Goal: Task Accomplishment & Management: Use online tool/utility

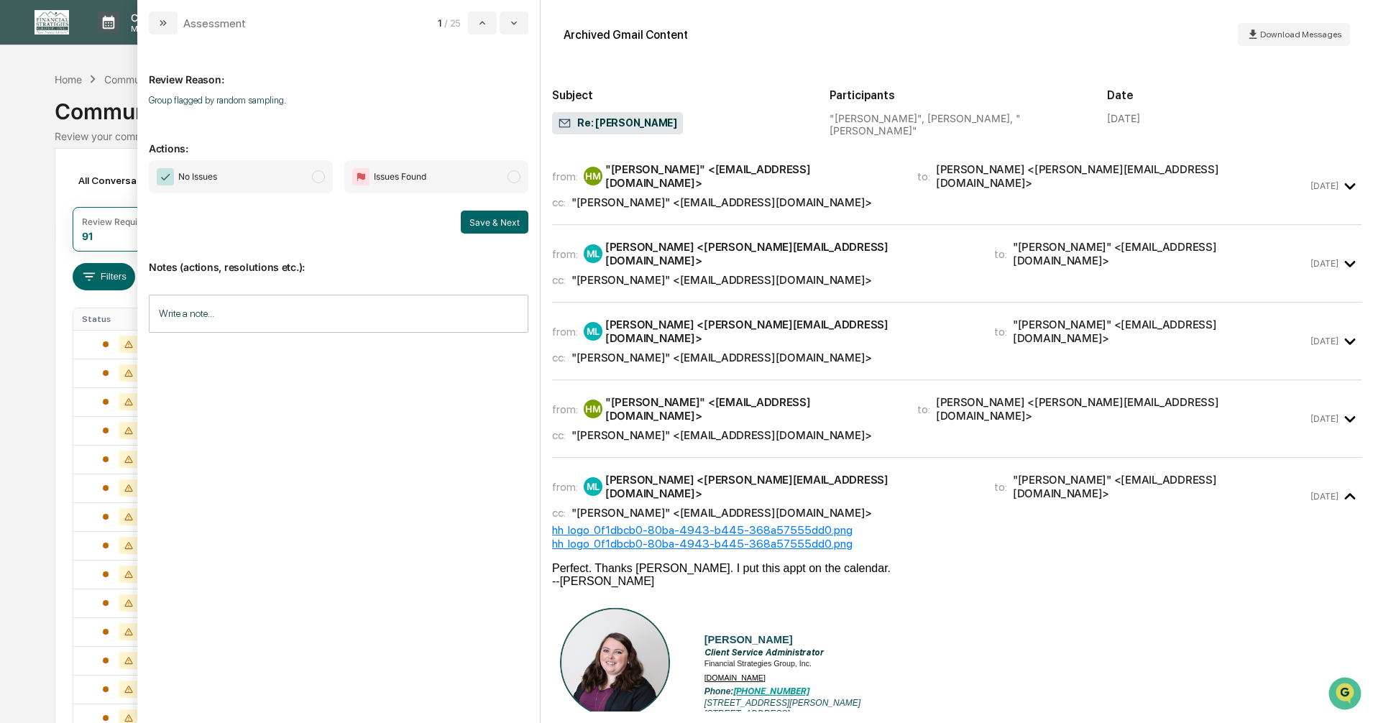
click at [319, 178] on span "modal" at bounding box center [318, 176] width 13 height 13
click at [488, 224] on button "Save & Next" at bounding box center [495, 222] width 68 height 23
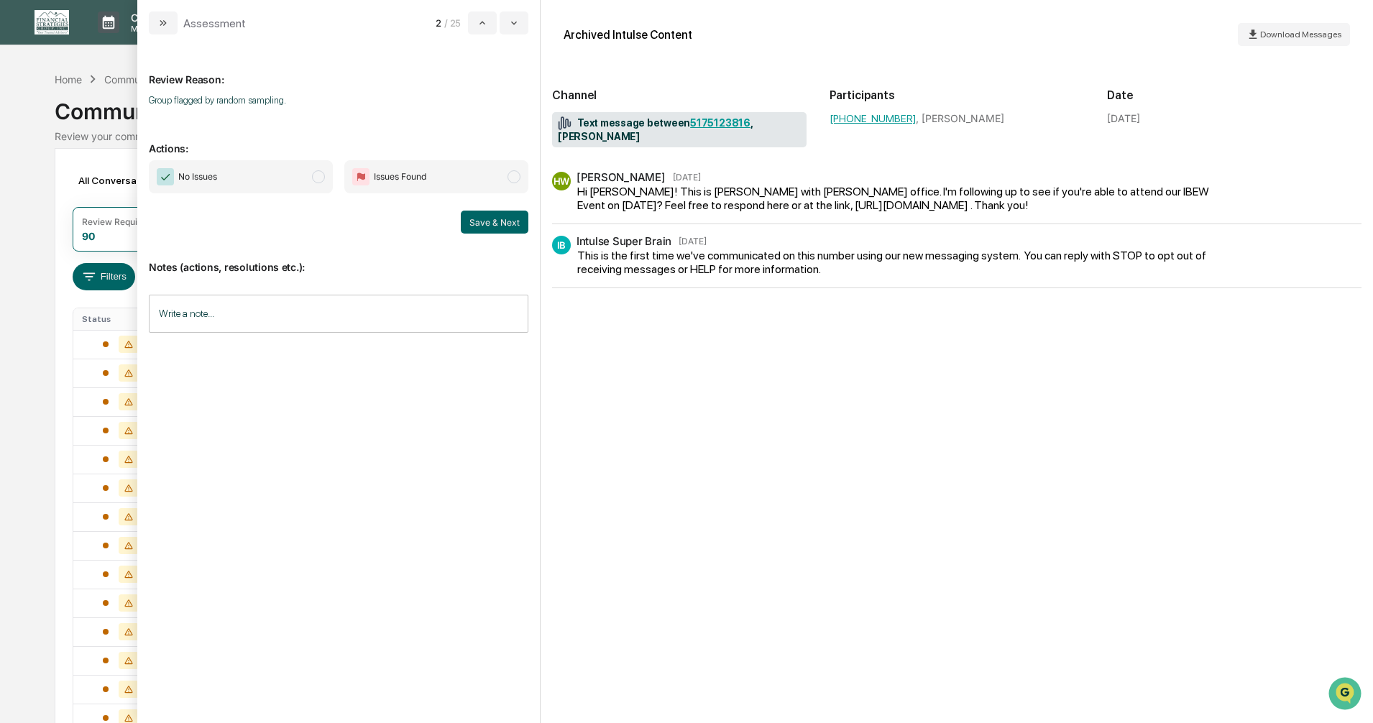
click at [311, 175] on span "No Issues" at bounding box center [241, 176] width 184 height 33
click at [491, 221] on button "Save & Next" at bounding box center [495, 222] width 68 height 23
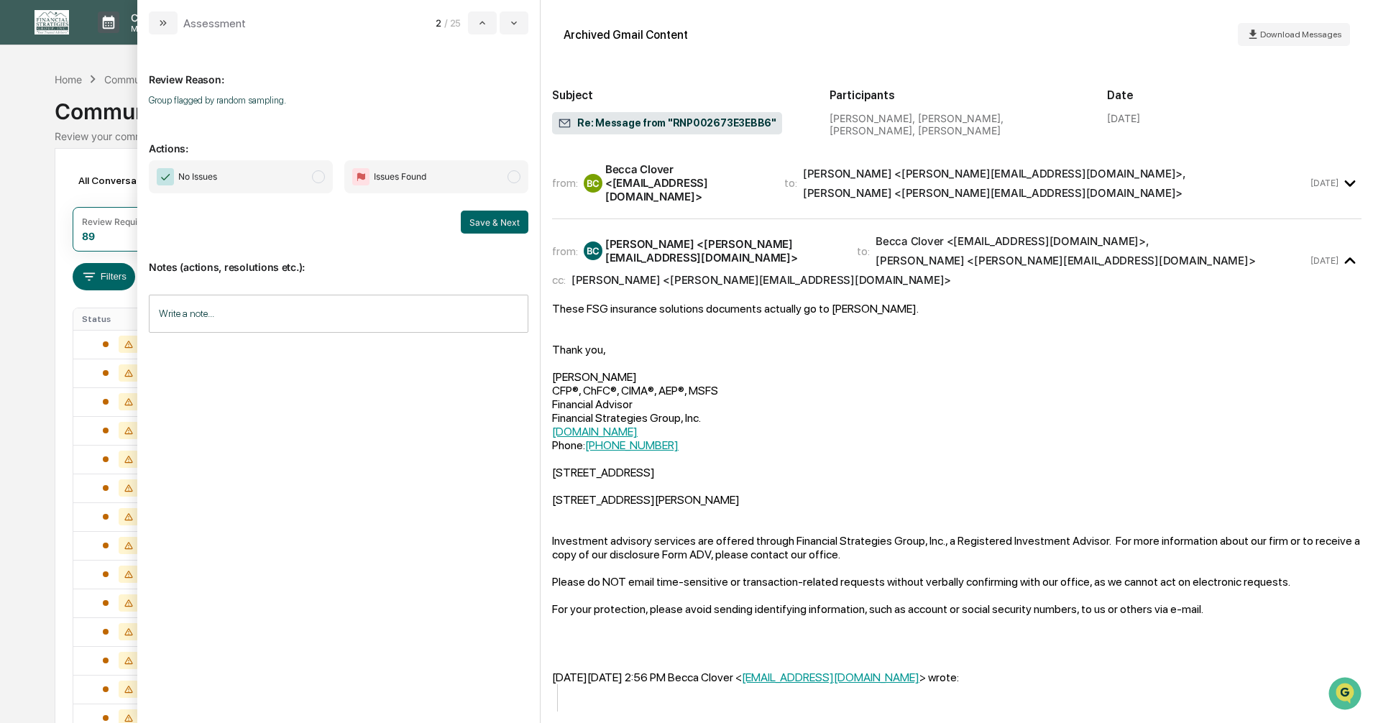
click at [319, 176] on span "modal" at bounding box center [318, 176] width 13 height 13
click at [469, 218] on button "Save & Next" at bounding box center [495, 222] width 68 height 23
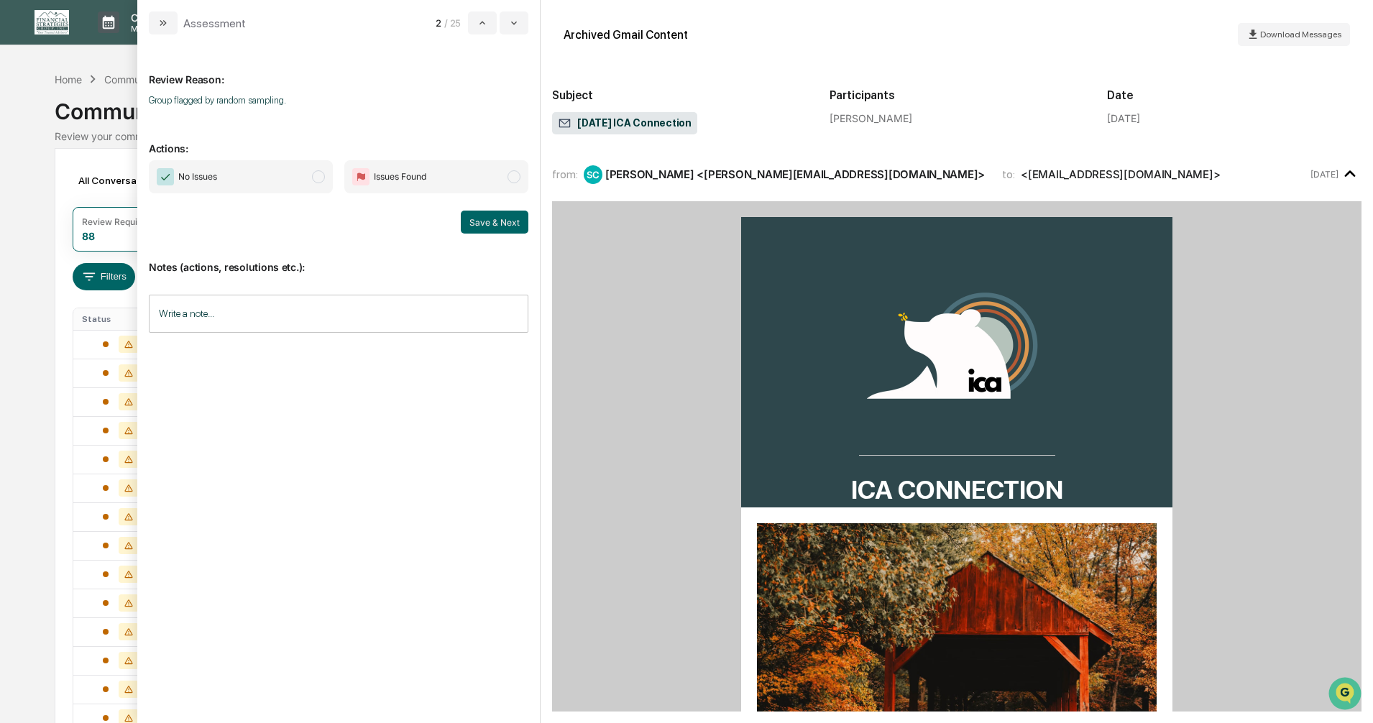
click at [315, 177] on span "modal" at bounding box center [318, 176] width 13 height 13
click at [495, 220] on button "Save & Next" at bounding box center [495, 222] width 68 height 23
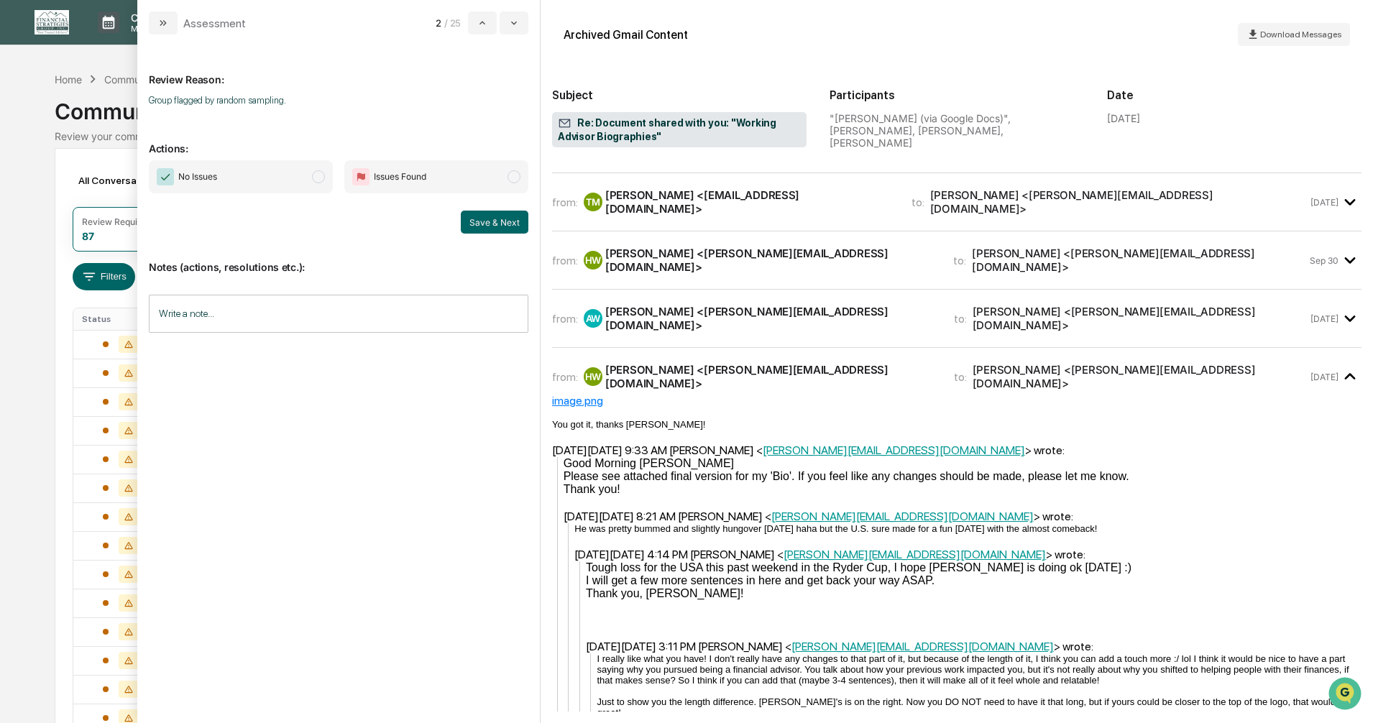
scroll to position [942, 0]
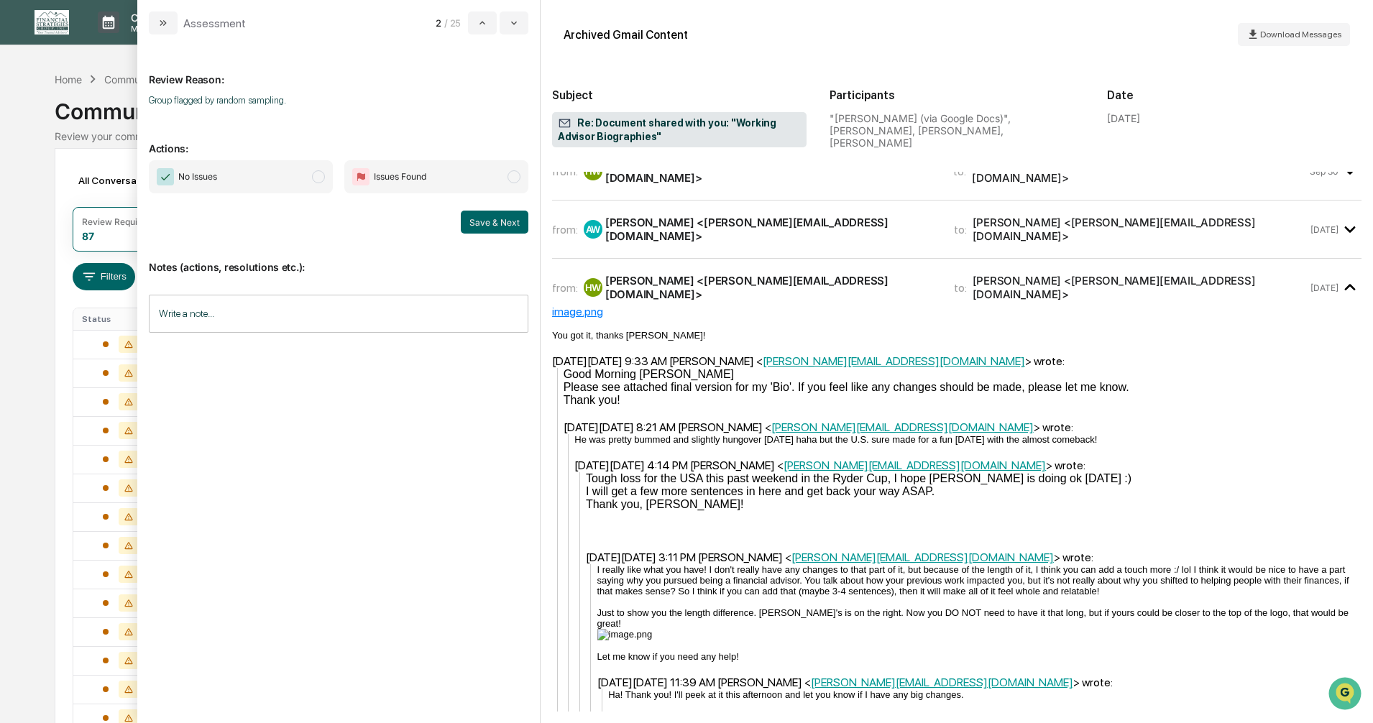
click at [316, 177] on span "modal" at bounding box center [318, 176] width 13 height 13
click at [475, 222] on button "Save & Next" at bounding box center [495, 222] width 68 height 23
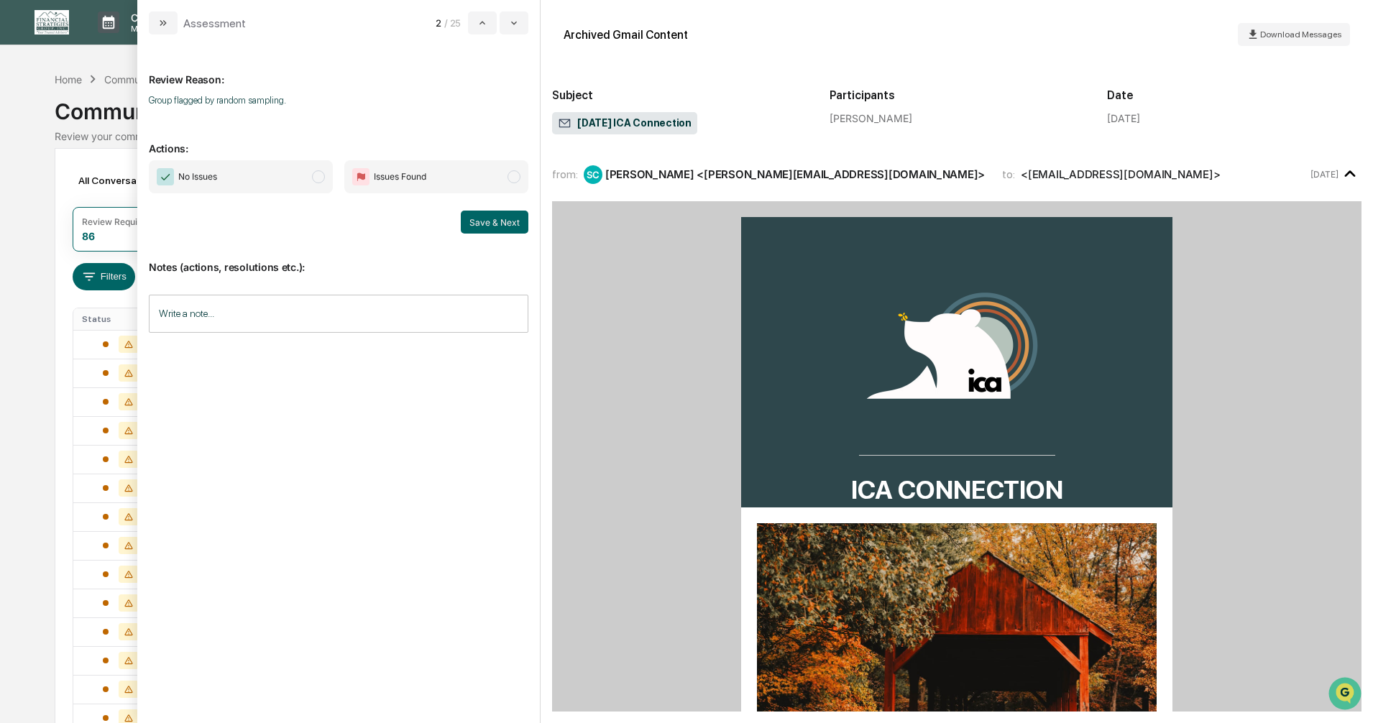
click at [314, 175] on span "modal" at bounding box center [318, 176] width 13 height 13
click at [496, 224] on button "Save & Next" at bounding box center [495, 222] width 68 height 23
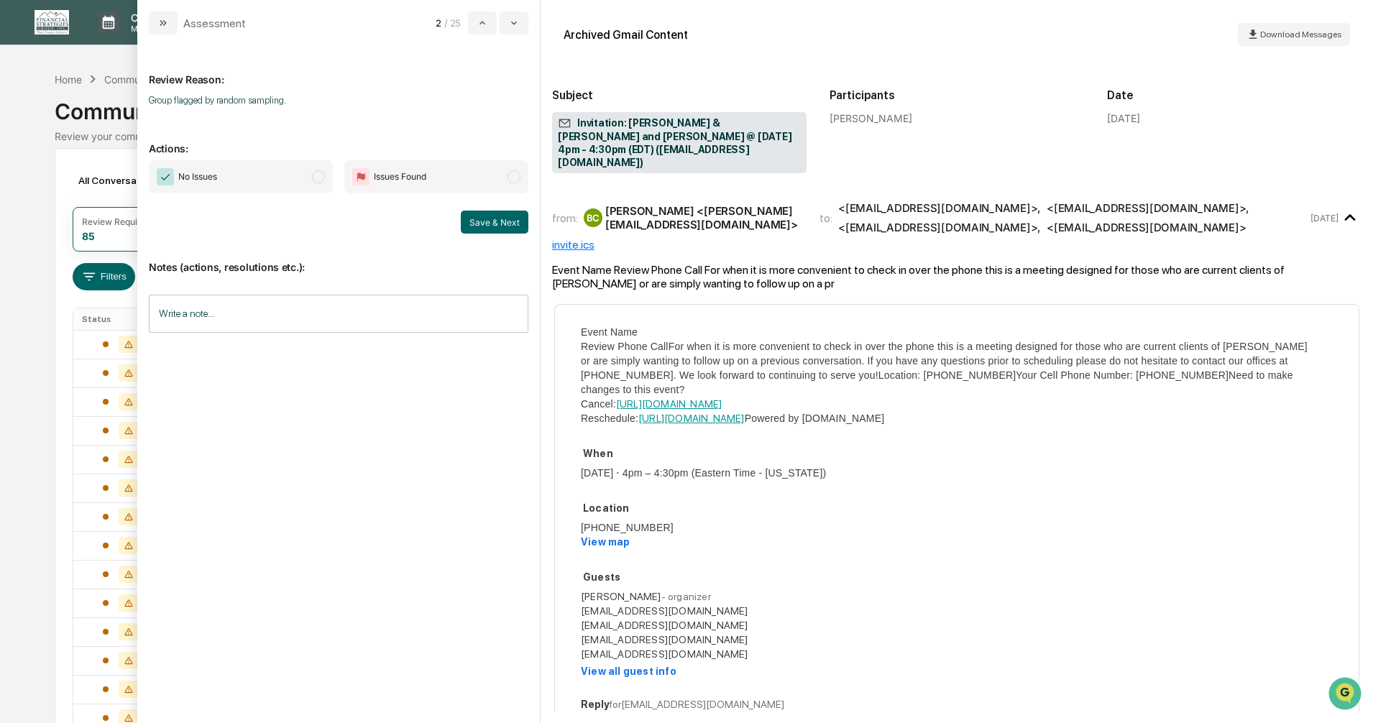
click at [319, 175] on span "modal" at bounding box center [318, 176] width 13 height 13
click at [487, 219] on button "Save & Next" at bounding box center [495, 222] width 68 height 23
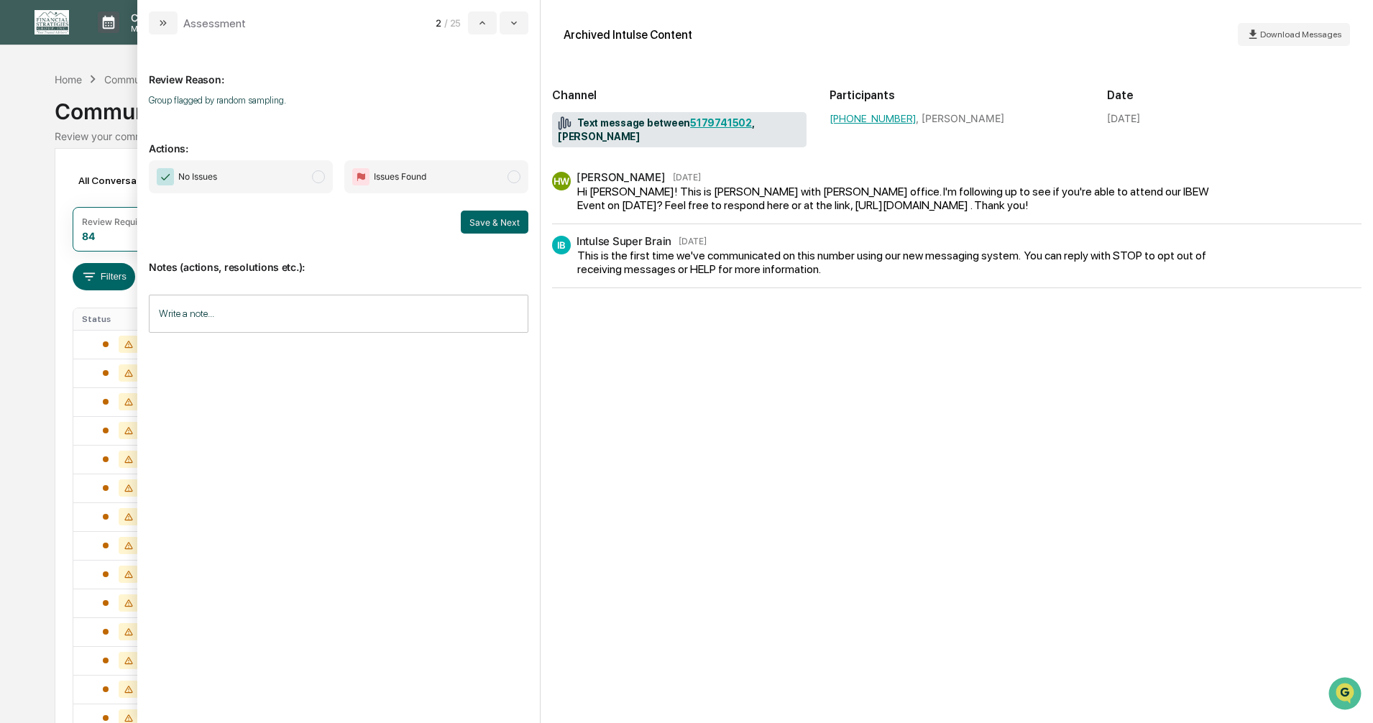
click at [319, 179] on span "modal" at bounding box center [318, 176] width 13 height 13
click at [482, 221] on button "Save & Next" at bounding box center [495, 222] width 68 height 23
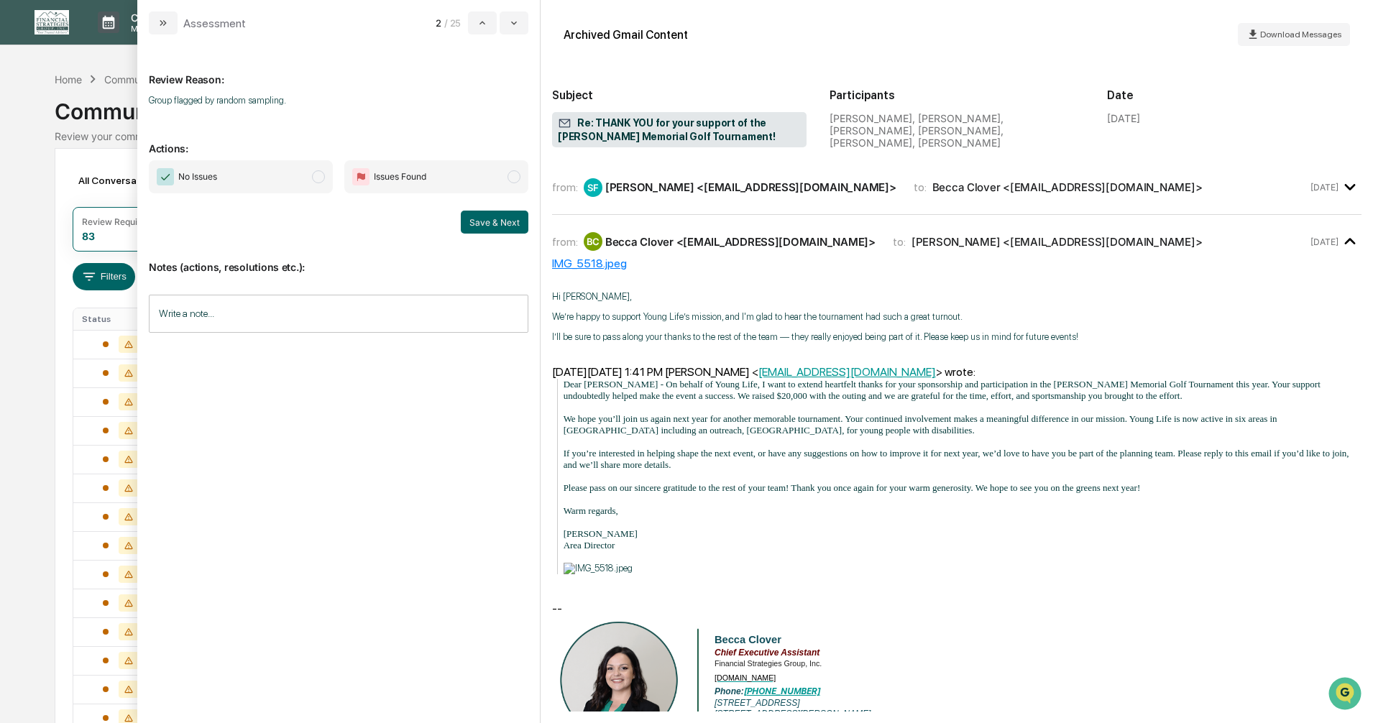
click at [317, 178] on span "modal" at bounding box center [318, 176] width 13 height 13
click at [480, 221] on button "Save & Next" at bounding box center [495, 222] width 68 height 23
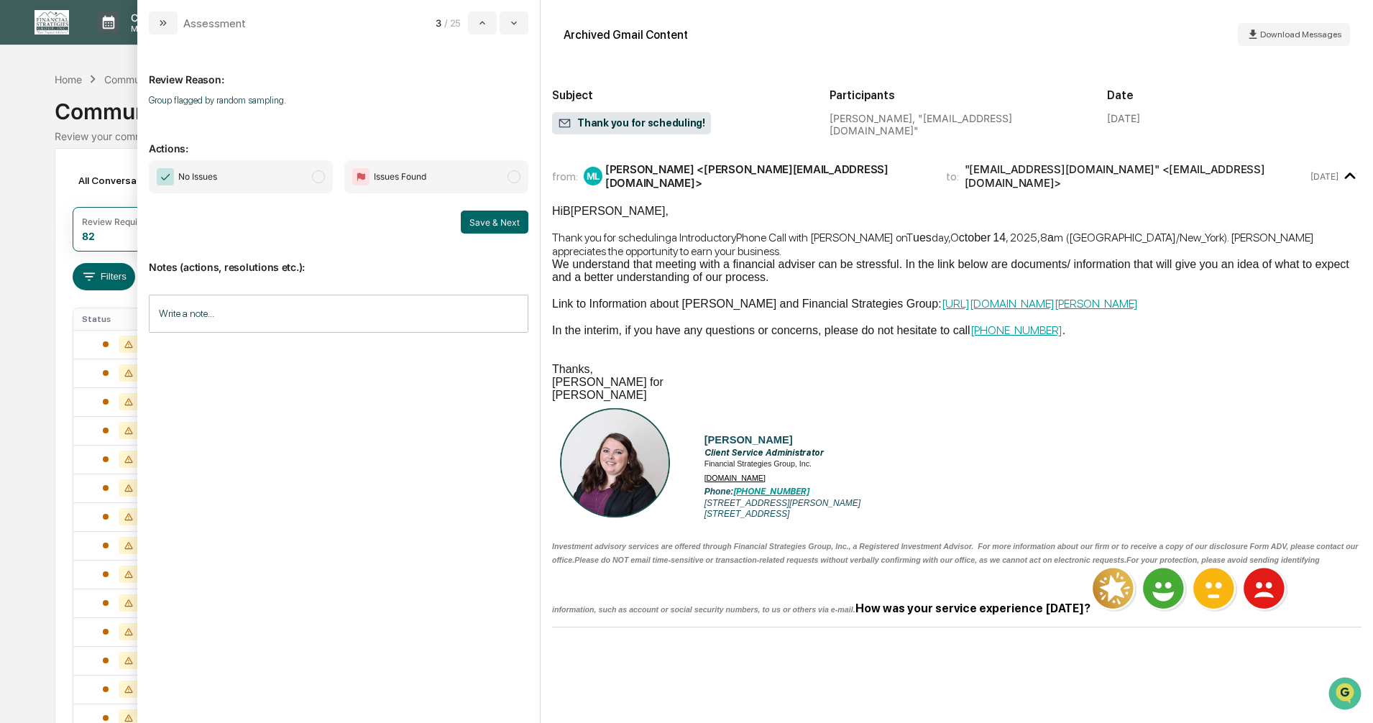
click at [316, 179] on span "modal" at bounding box center [318, 176] width 13 height 13
click at [503, 223] on button "Save & Next" at bounding box center [495, 222] width 68 height 23
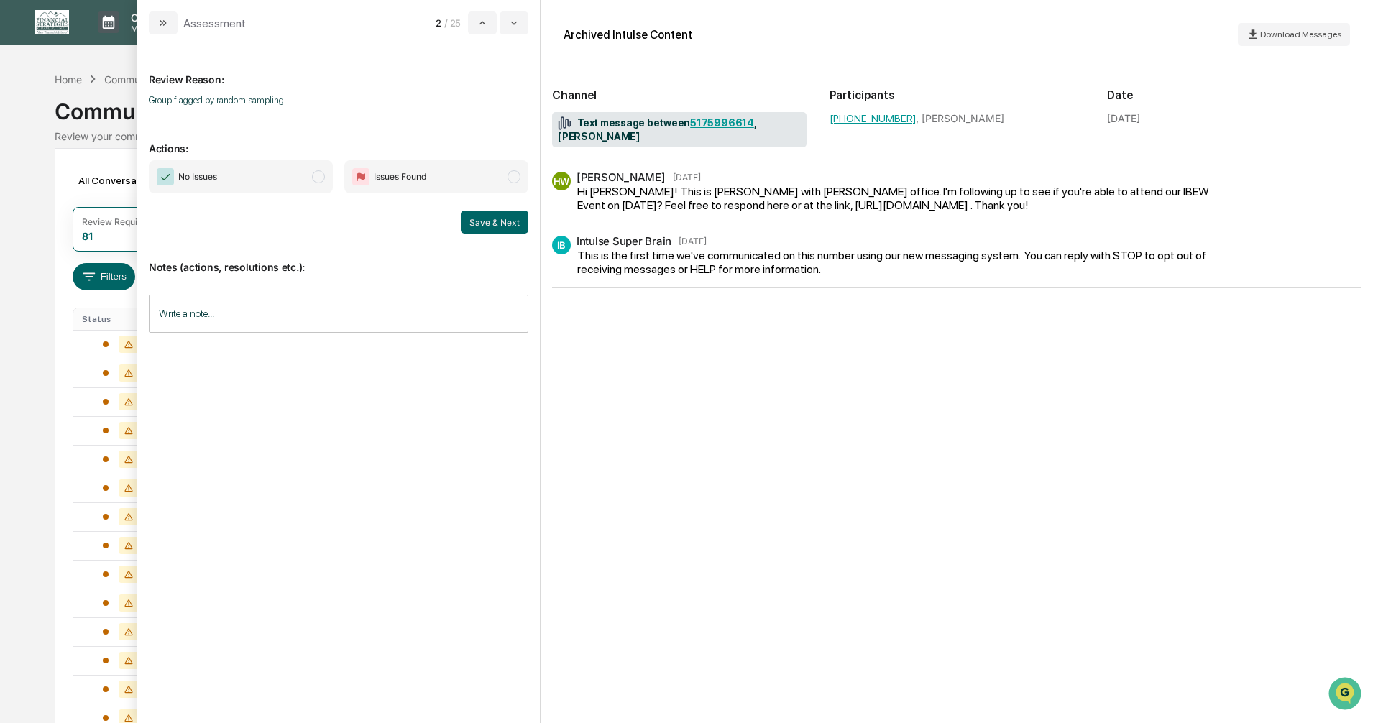
click at [316, 179] on span "modal" at bounding box center [318, 176] width 13 height 13
click at [497, 224] on button "Save & Next" at bounding box center [495, 222] width 68 height 23
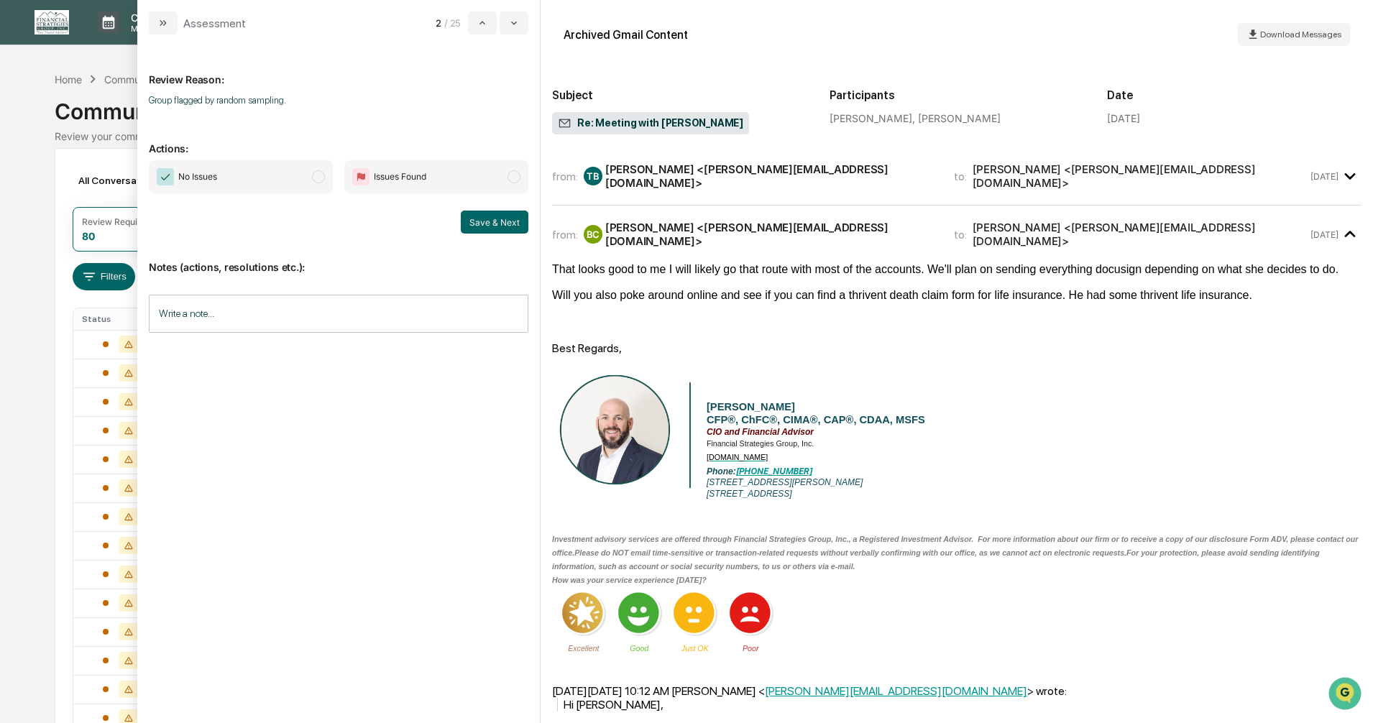
click at [316, 175] on span "modal" at bounding box center [318, 176] width 13 height 13
click at [483, 225] on button "Save & Next" at bounding box center [495, 222] width 68 height 23
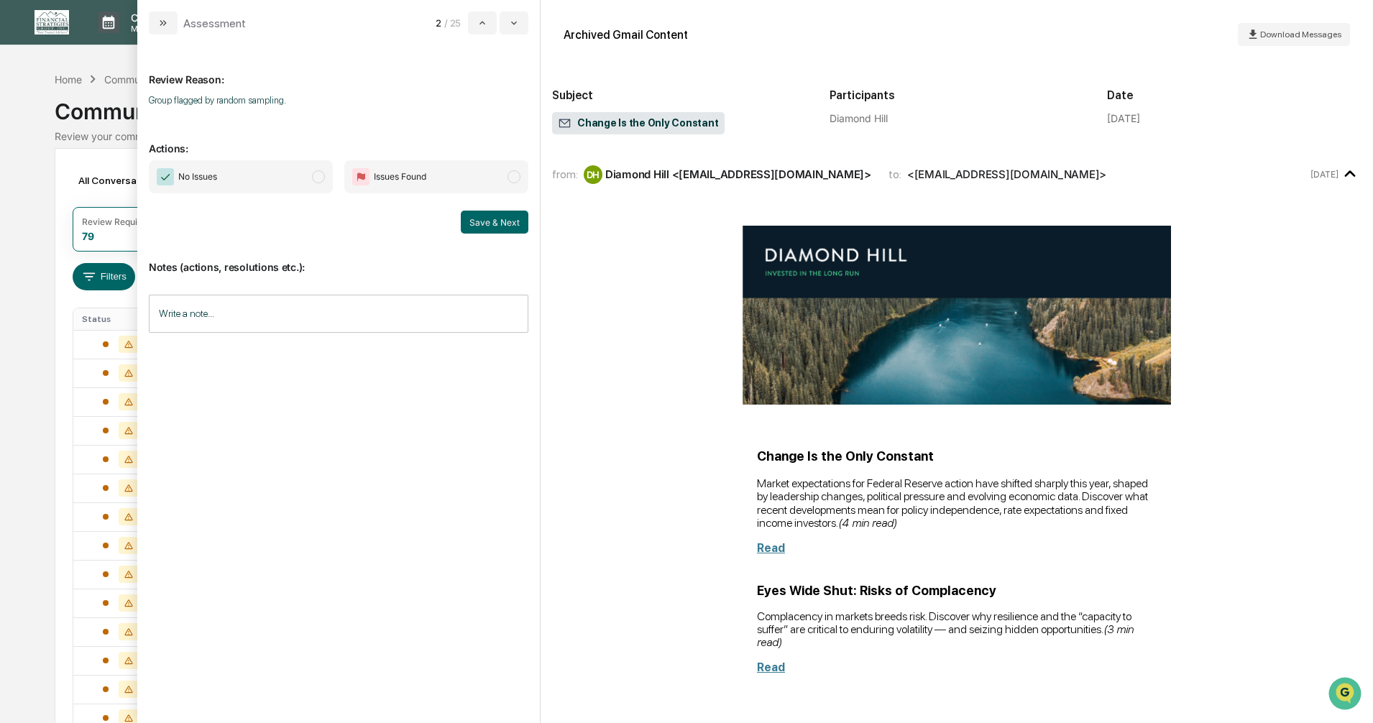
click at [321, 178] on span "modal" at bounding box center [318, 176] width 13 height 13
click at [480, 221] on button "Save & Next" at bounding box center [495, 222] width 68 height 23
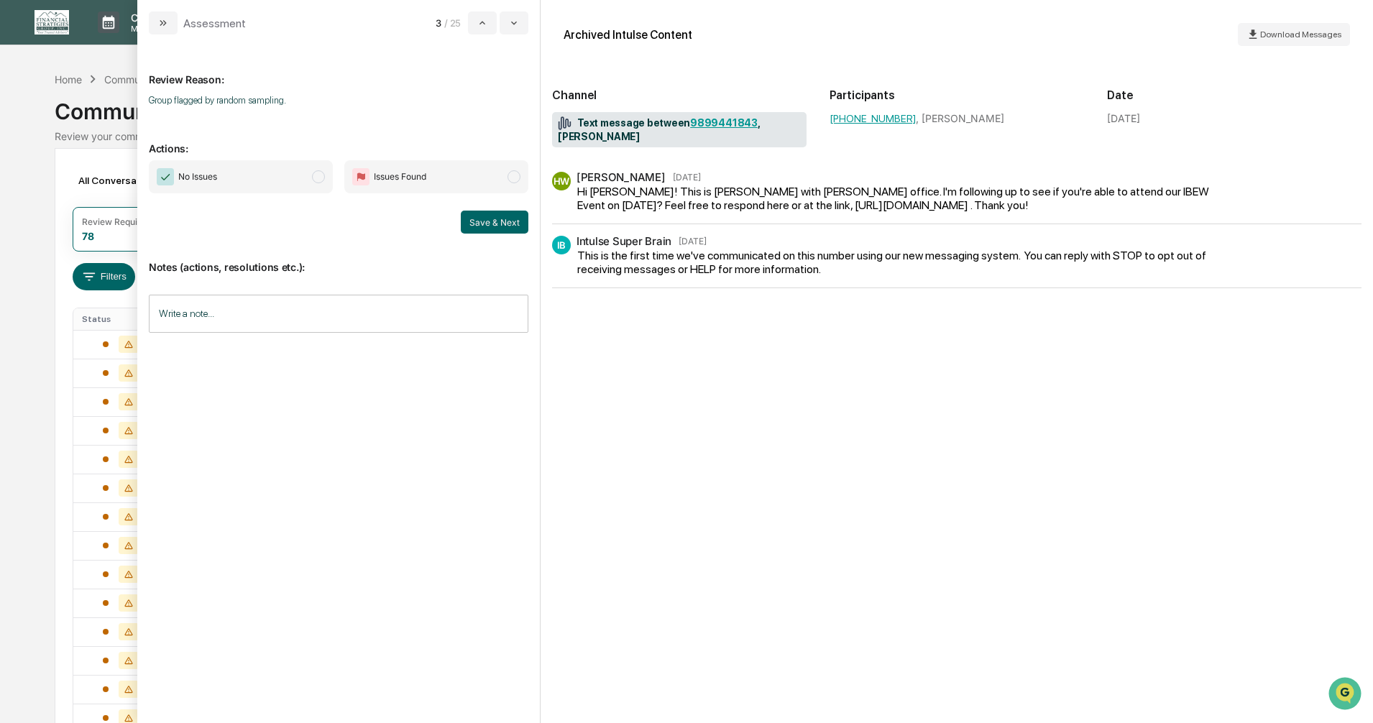
click at [317, 177] on span "modal" at bounding box center [318, 176] width 13 height 13
click at [472, 221] on button "Save & Next" at bounding box center [495, 222] width 68 height 23
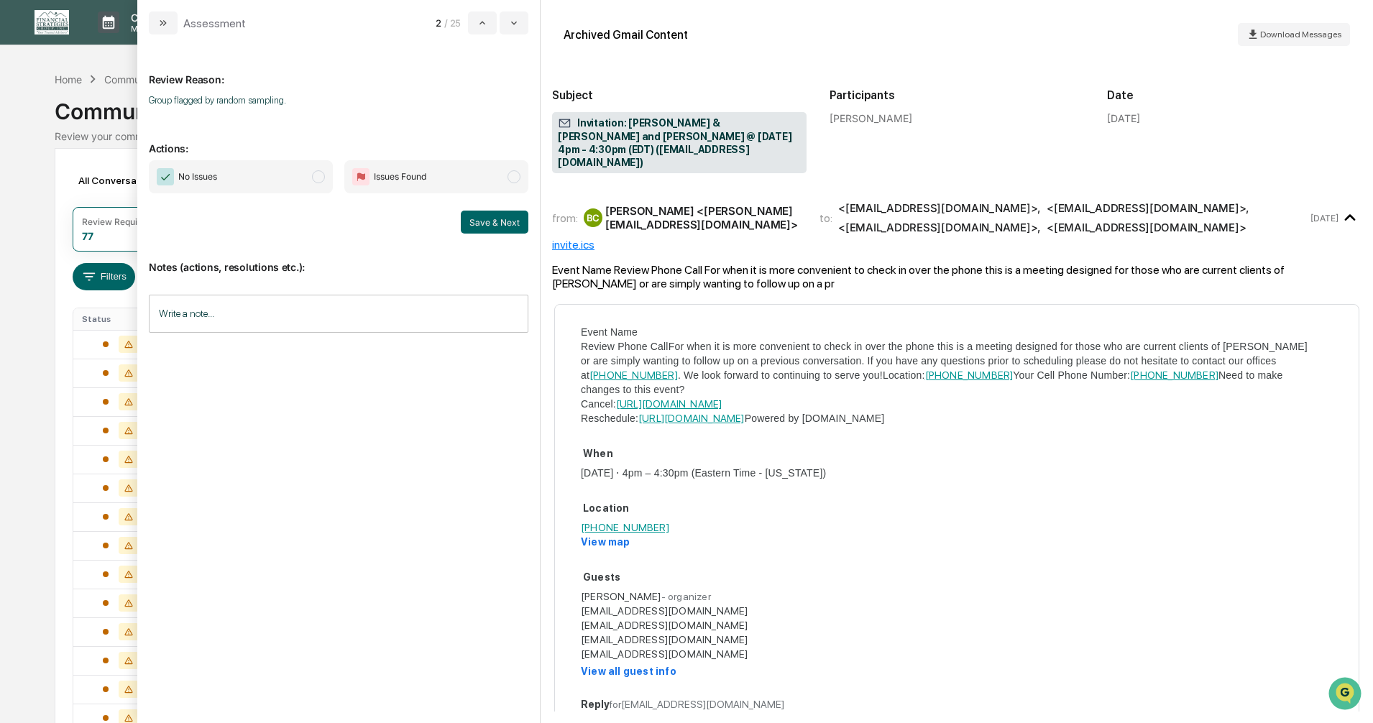
click at [316, 176] on span "modal" at bounding box center [318, 176] width 13 height 13
click at [476, 215] on button "Save & Next" at bounding box center [495, 222] width 68 height 23
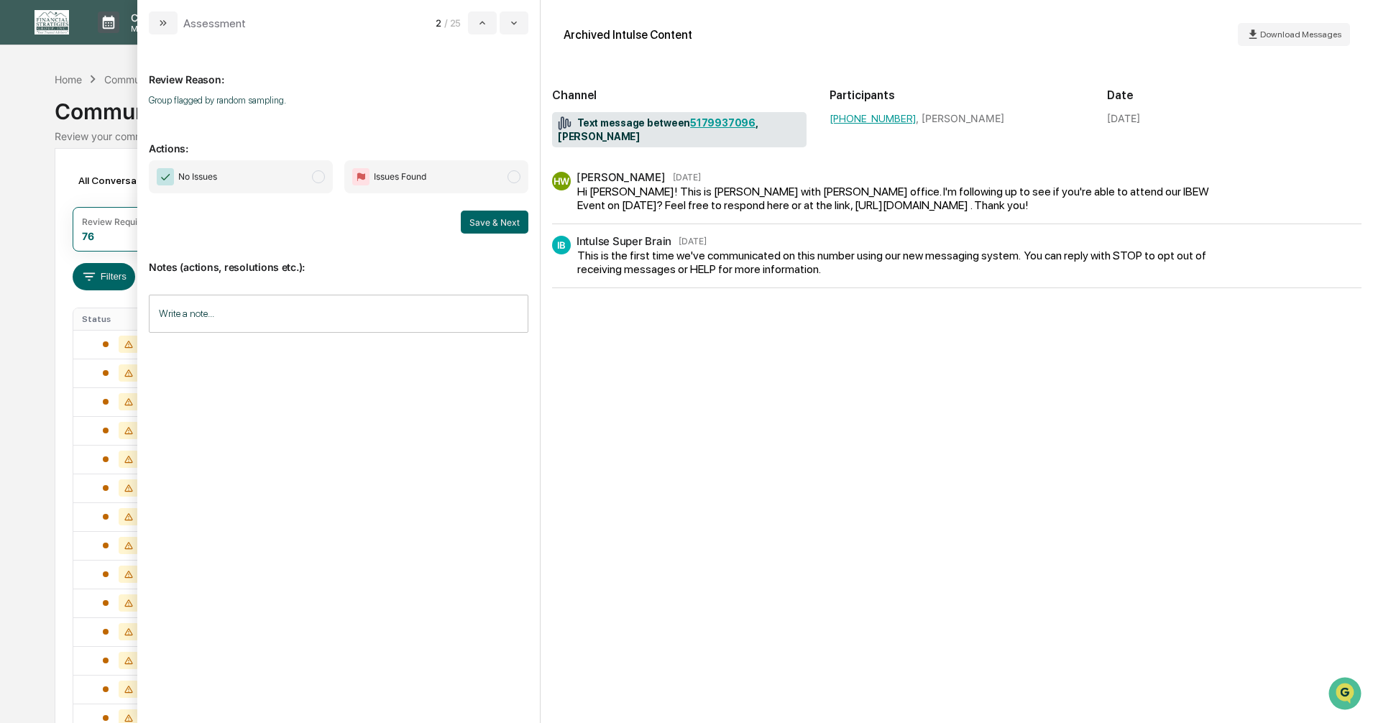
click at [320, 177] on span "modal" at bounding box center [318, 176] width 13 height 13
click at [474, 219] on button "Save & Next" at bounding box center [495, 222] width 68 height 23
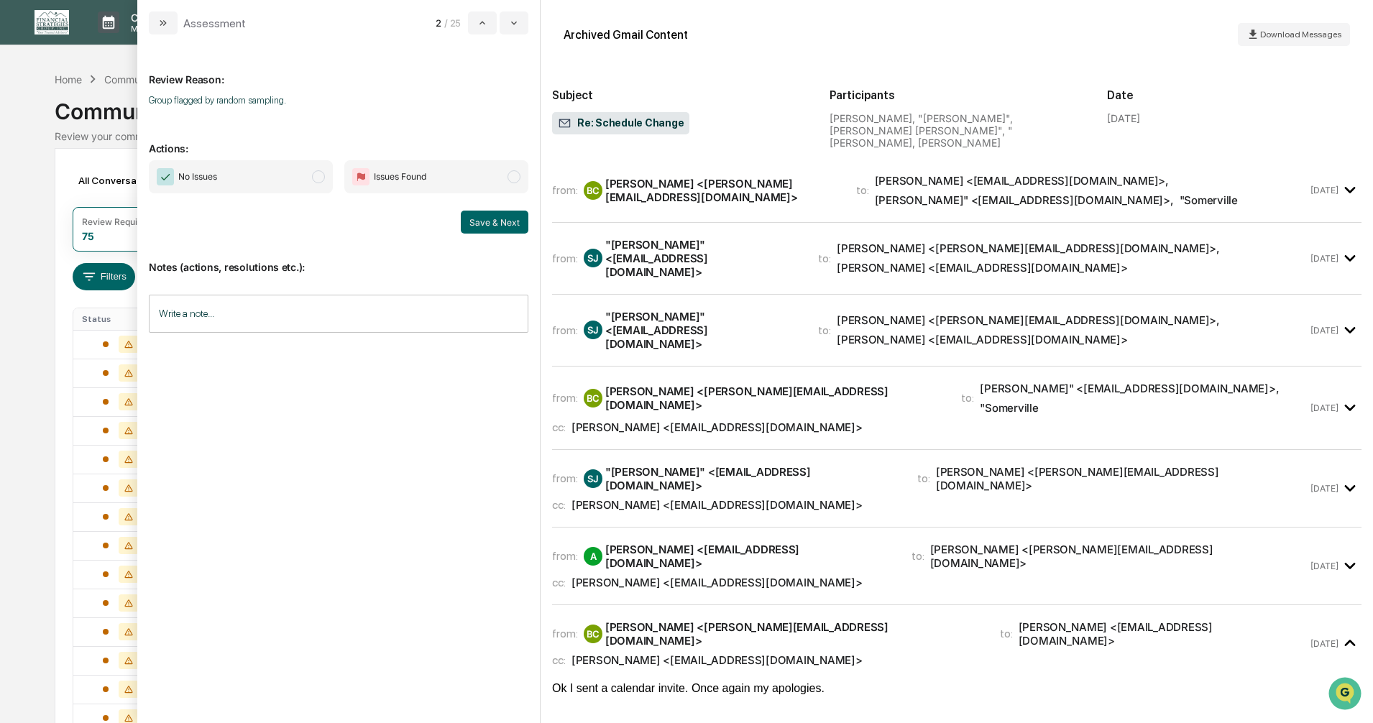
click at [313, 175] on span "modal" at bounding box center [318, 176] width 13 height 13
click at [484, 224] on button "Save & Next" at bounding box center [495, 222] width 68 height 23
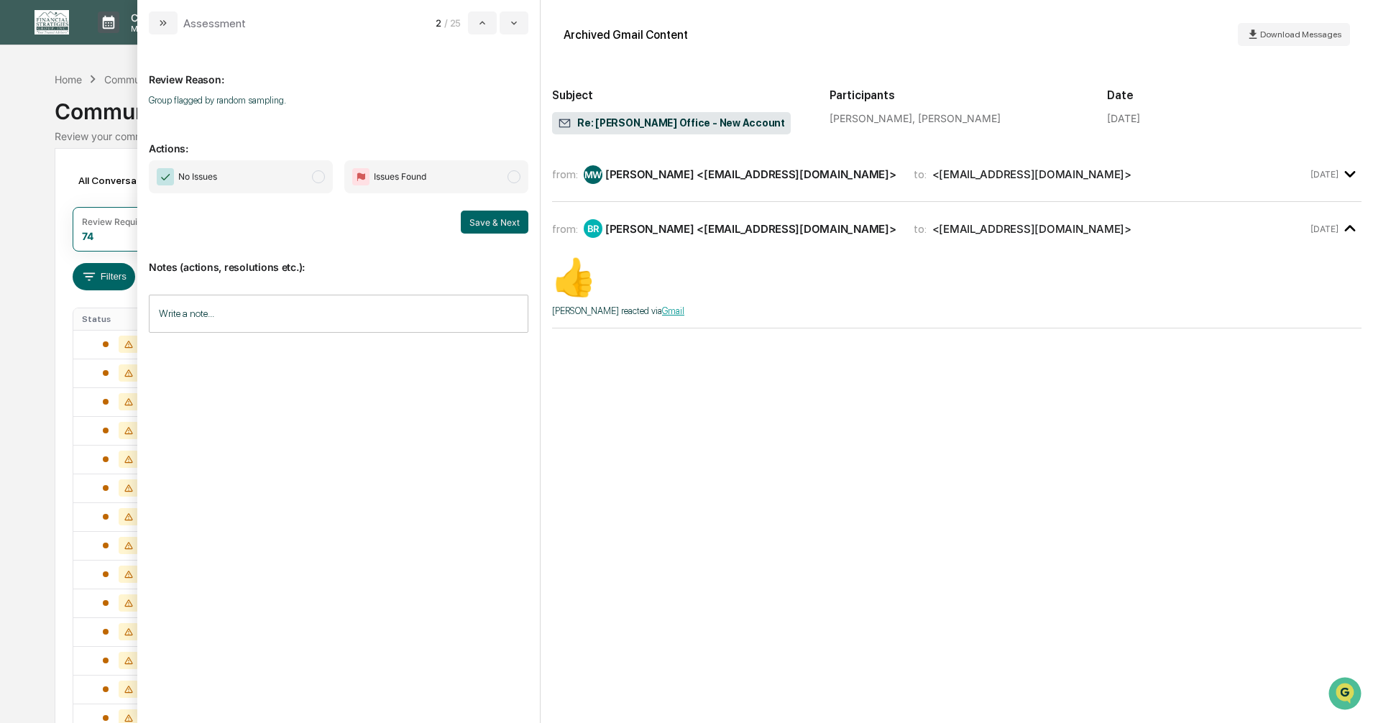
click at [319, 177] on span "modal" at bounding box center [318, 176] width 13 height 13
click at [489, 219] on button "Save & Next" at bounding box center [495, 222] width 68 height 23
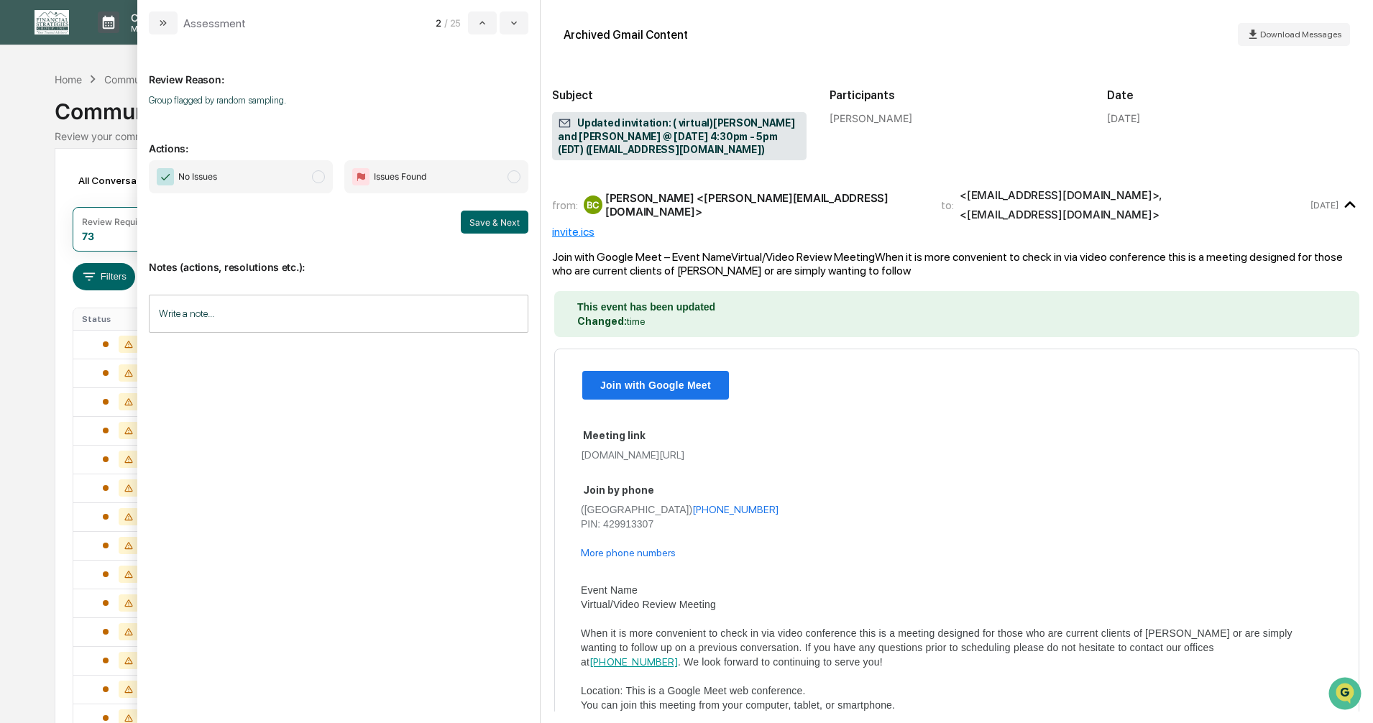
click at [317, 178] on span "modal" at bounding box center [318, 176] width 13 height 13
click at [485, 224] on button "Save & Next" at bounding box center [495, 222] width 68 height 23
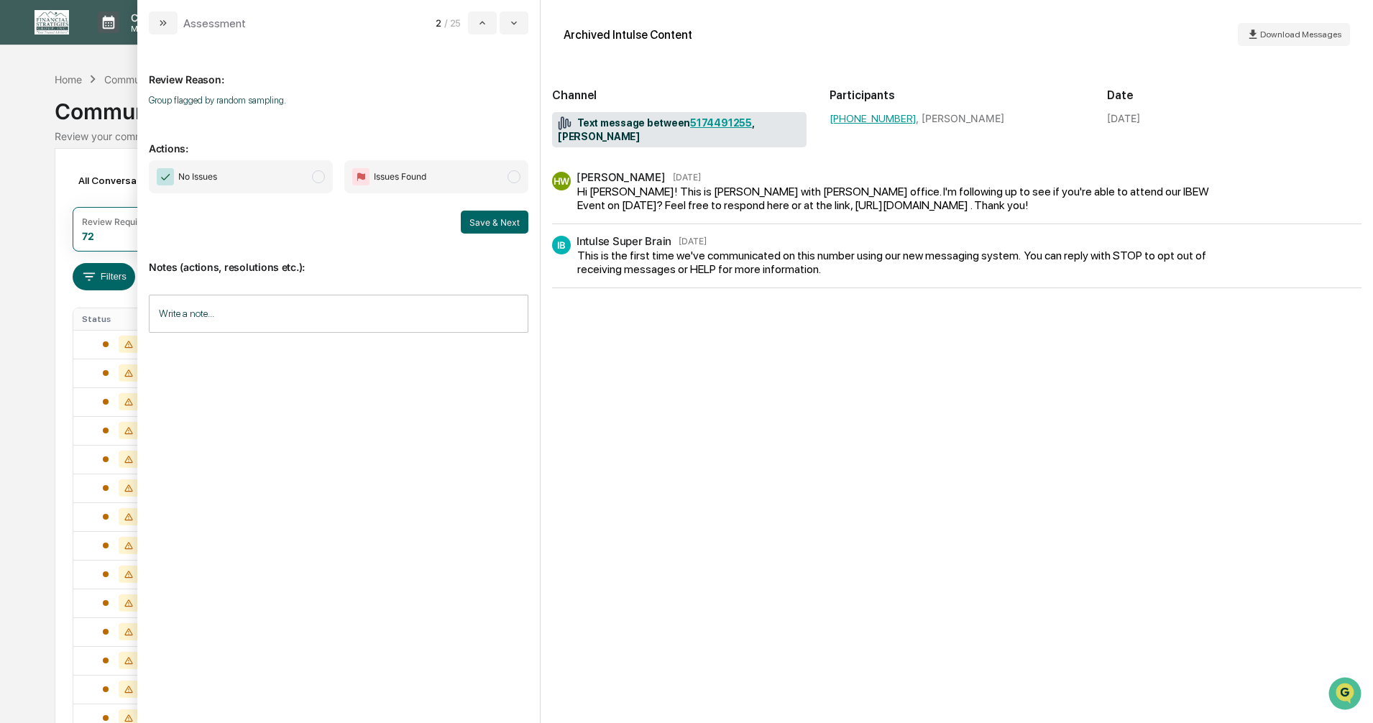
click at [316, 177] on span "modal" at bounding box center [318, 176] width 13 height 13
click at [496, 223] on button "Save & Next" at bounding box center [495, 222] width 68 height 23
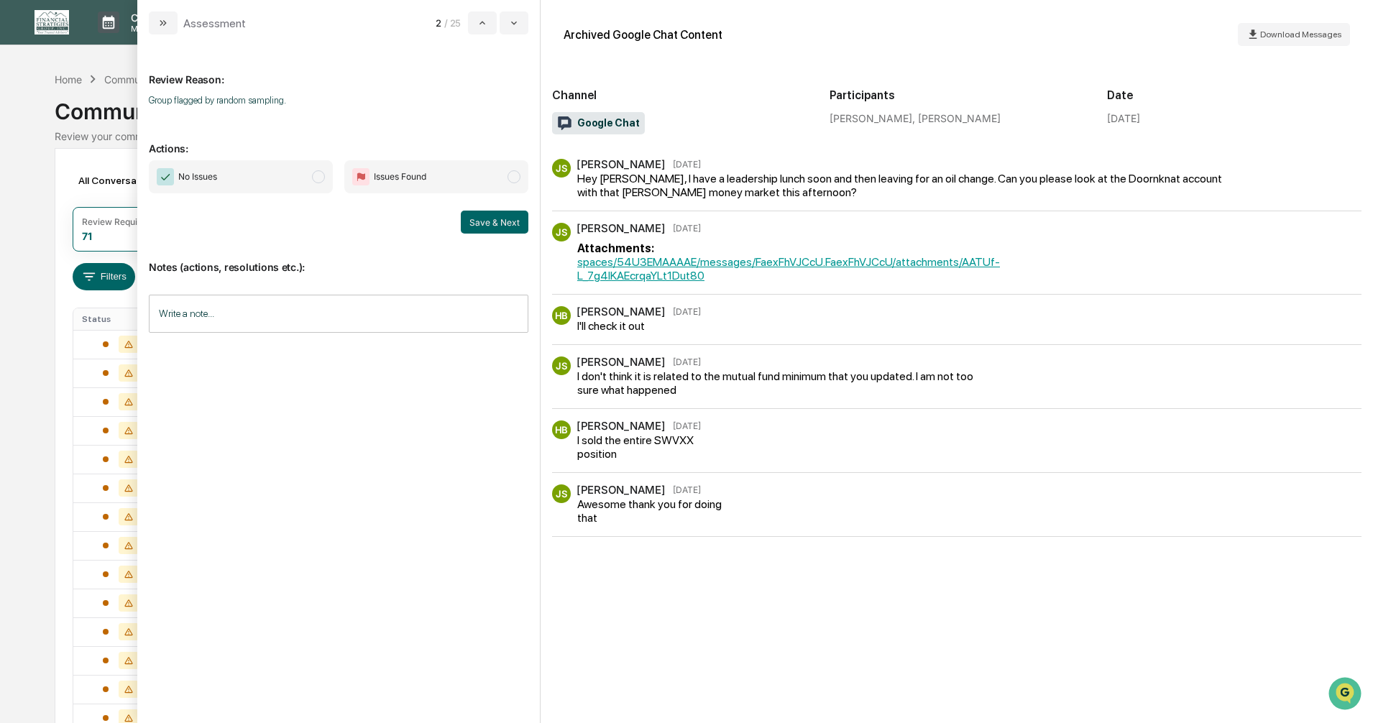
click at [320, 183] on span "No Issues" at bounding box center [241, 176] width 184 height 33
click at [469, 219] on button "Save & Next" at bounding box center [495, 222] width 68 height 23
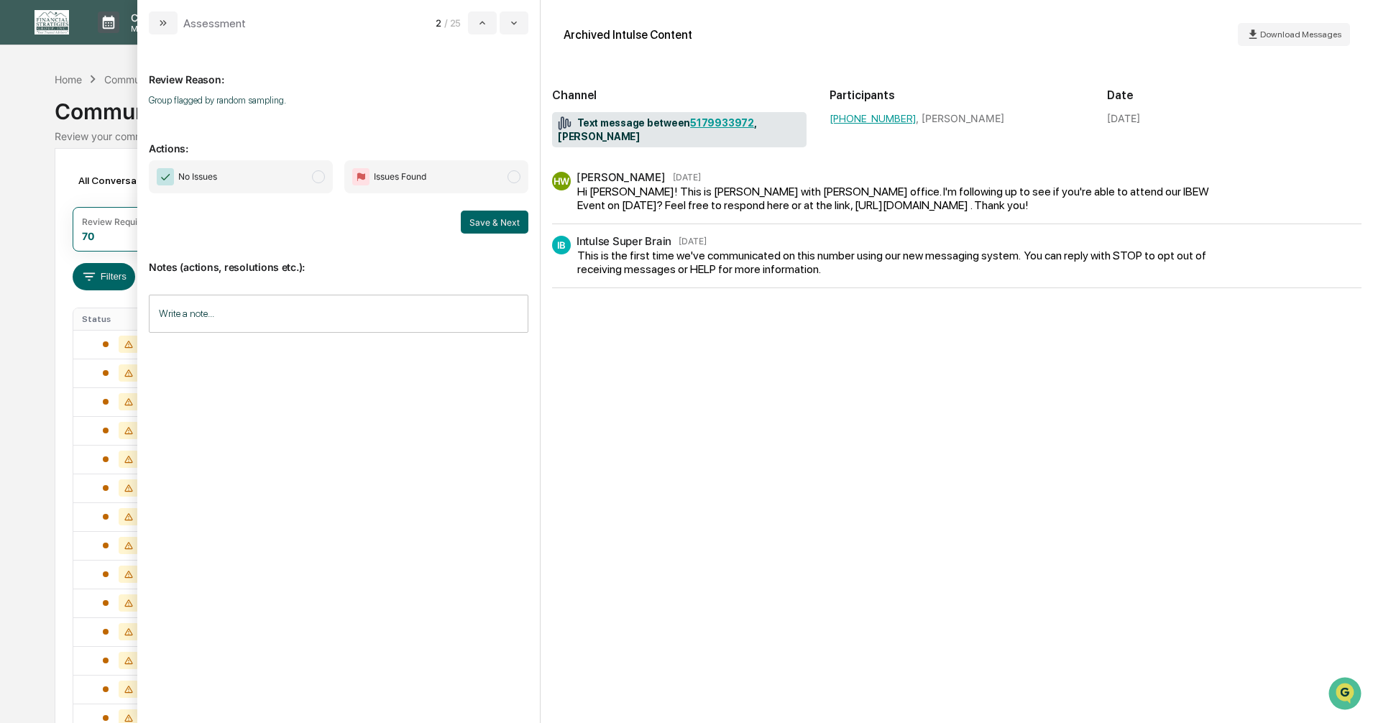
click at [318, 178] on span "modal" at bounding box center [318, 176] width 13 height 13
click at [474, 227] on button "Save & Next" at bounding box center [495, 222] width 68 height 23
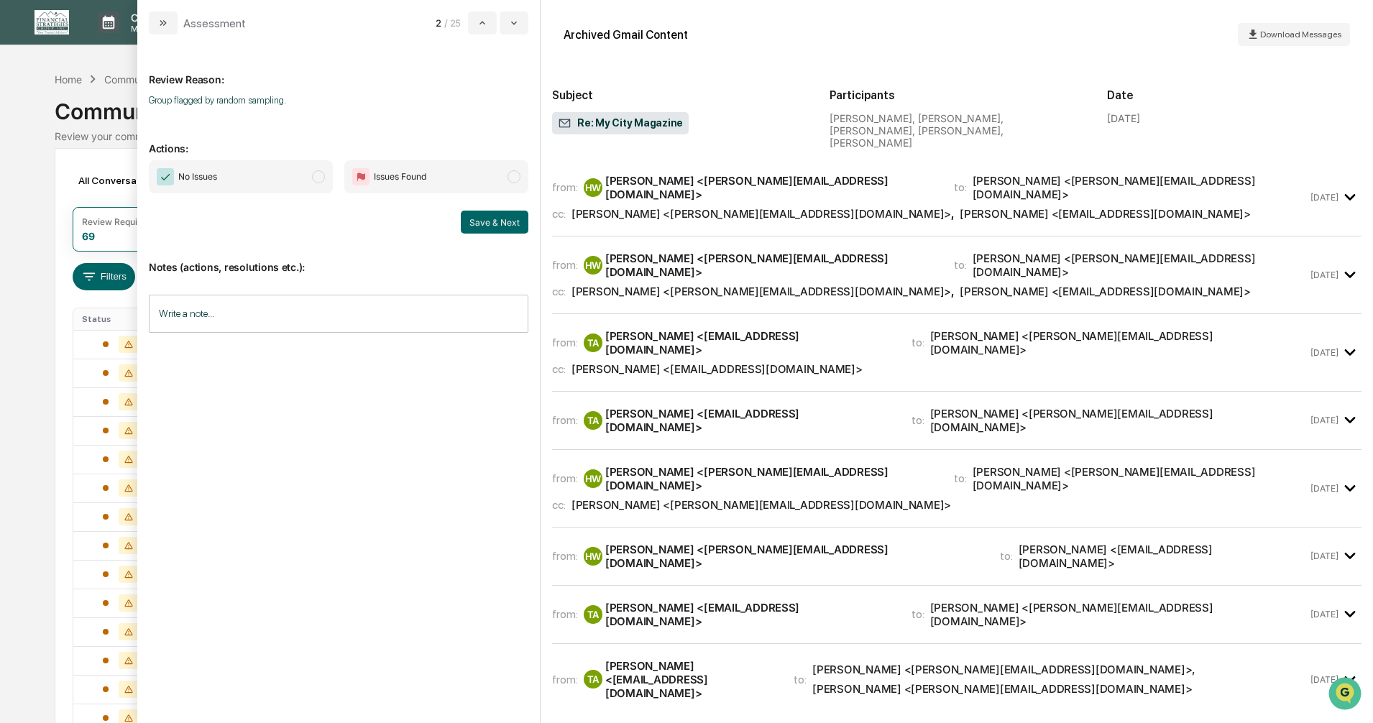
click at [317, 179] on span "modal" at bounding box center [318, 176] width 13 height 13
click at [485, 220] on button "Save & Next" at bounding box center [495, 222] width 68 height 23
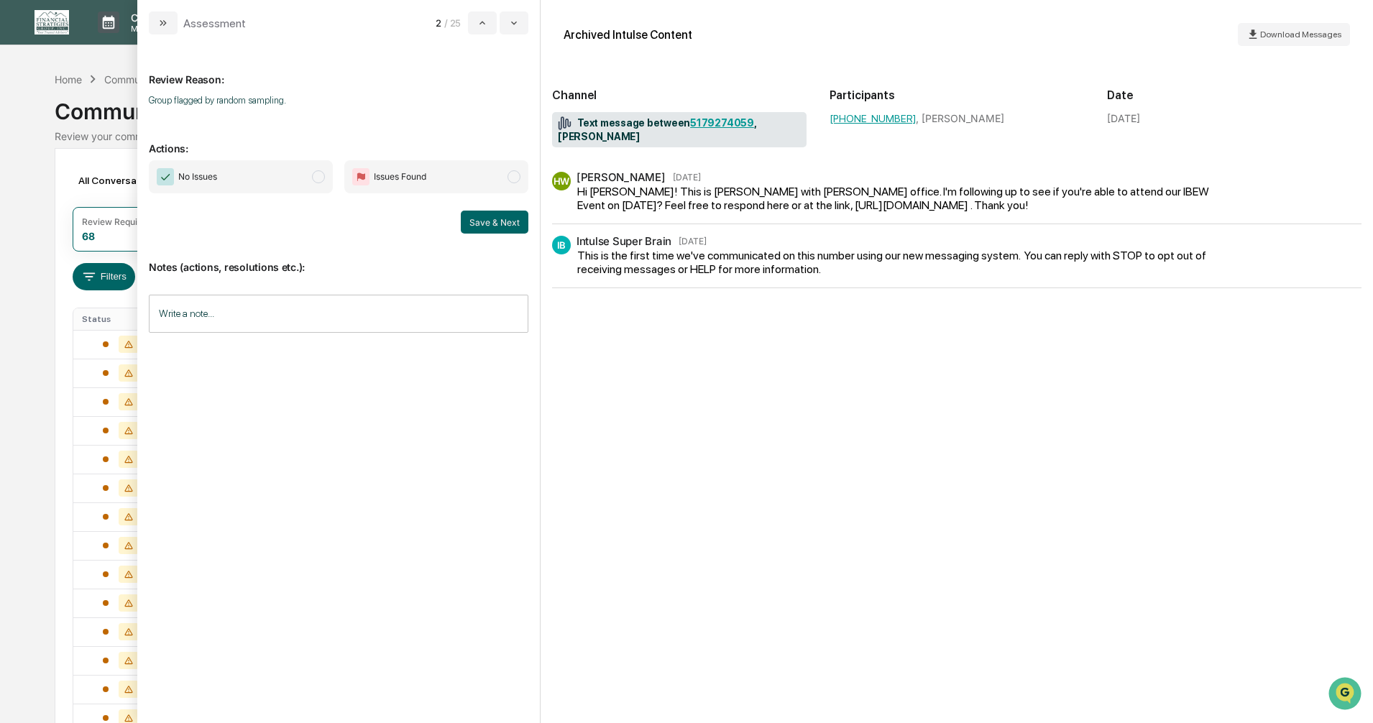
click at [316, 178] on span "modal" at bounding box center [318, 176] width 13 height 13
click at [497, 228] on button "Save & Next" at bounding box center [495, 222] width 68 height 23
